Goal: Task Accomplishment & Management: Use online tool/utility

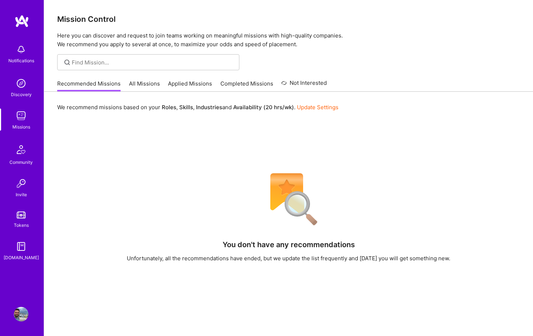
click at [157, 84] on link "All Missions" at bounding box center [144, 86] width 31 height 12
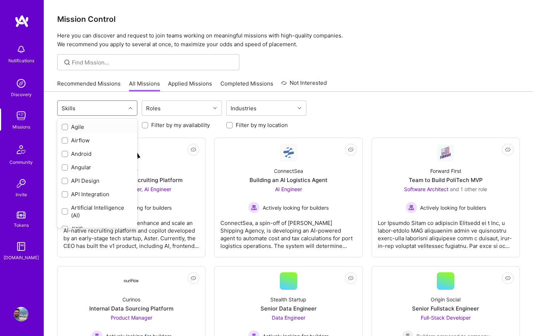
click at [137, 107] on div "Skills" at bounding box center [97, 108] width 80 height 15
click at [60, 147] on div "iOS" at bounding box center [97, 148] width 80 height 13
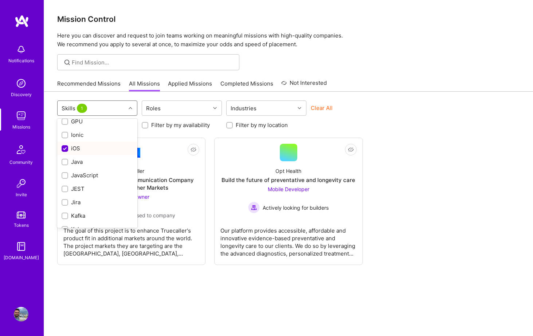
click at [63, 148] on input "checkbox" at bounding box center [65, 149] width 7 height 7
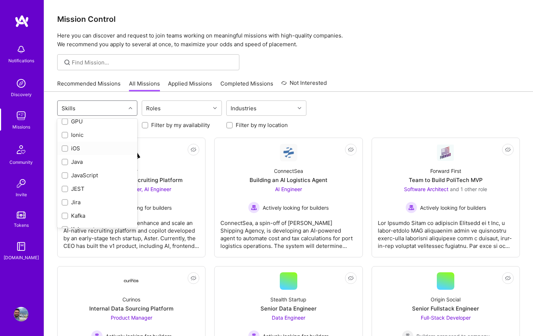
click at [64, 150] on input "checkbox" at bounding box center [65, 148] width 5 height 5
checkbox input "true"
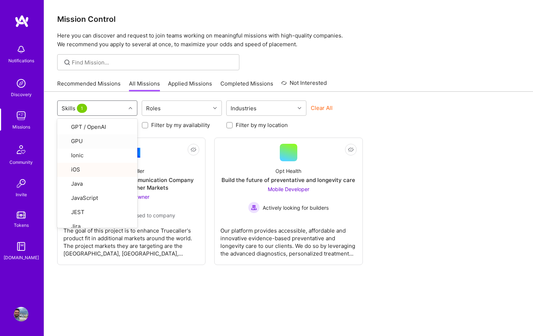
click at [51, 92] on div "option iOS, selected. option GPU focused, 29 of 77. 77 results available. Use U…" at bounding box center [288, 226] width 489 height 269
